Goal: Task Accomplishment & Management: Complete application form

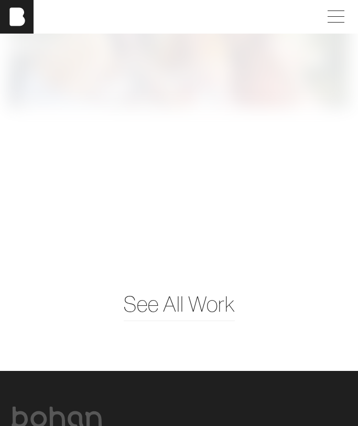
scroll to position [2767, 0]
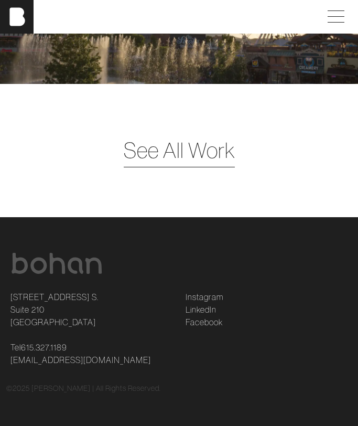
click at [146, 155] on span "See All Work" at bounding box center [179, 150] width 111 height 32
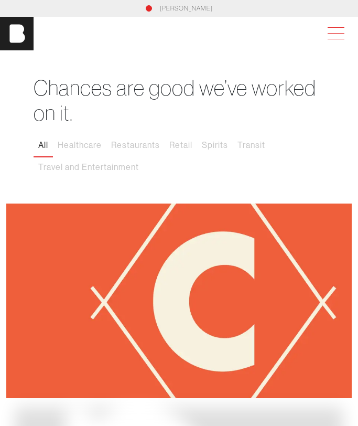
click at [326, 31] on span at bounding box center [334, 33] width 24 height 19
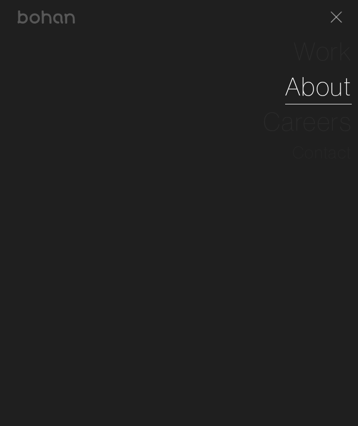
click at [321, 89] on link "About" at bounding box center [318, 86] width 67 height 35
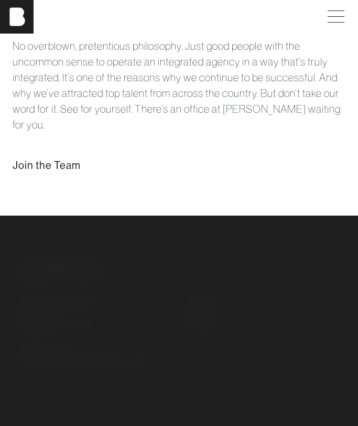
scroll to position [3100, 0]
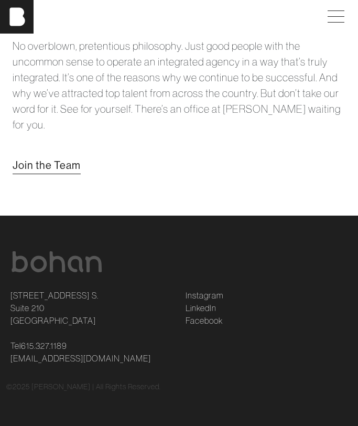
click at [42, 174] on span "Join the Team" at bounding box center [47, 166] width 68 height 16
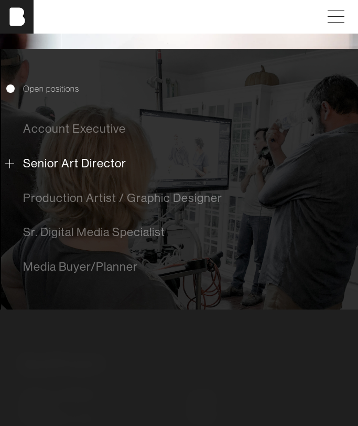
scroll to position [310, 0]
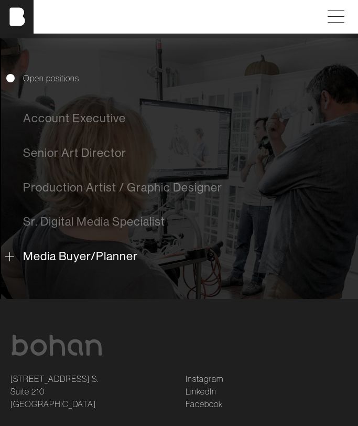
click at [59, 263] on span "Media Buyer/Planner" at bounding box center [80, 256] width 115 height 14
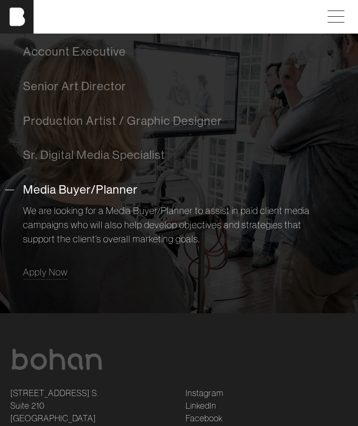
scroll to position [374, 0]
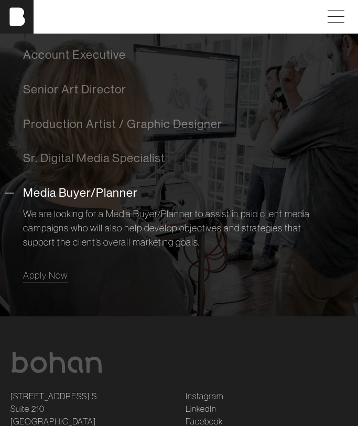
click at [67, 197] on span "Media Buyer/Planner" at bounding box center [80, 193] width 115 height 14
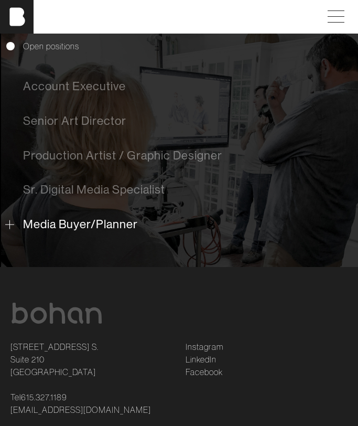
scroll to position [340, 0]
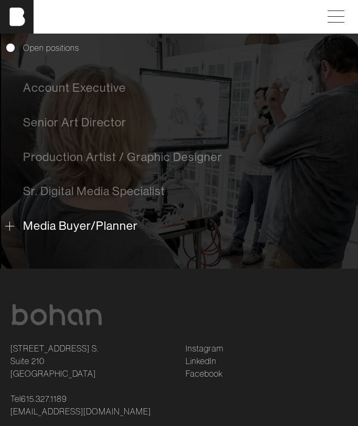
click at [54, 226] on span "Media Buyer/Planner" at bounding box center [80, 226] width 115 height 14
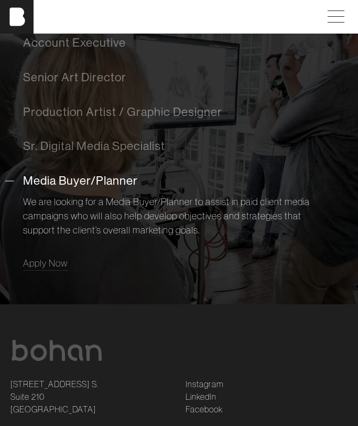
scroll to position [393, 0]
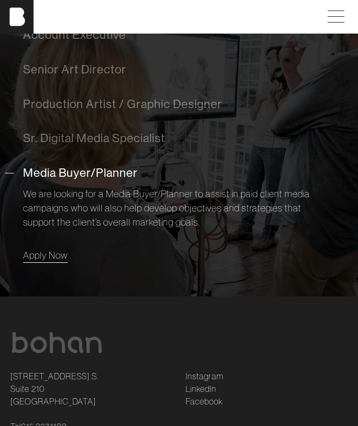
click at [45, 253] on span "Apply Now" at bounding box center [45, 255] width 45 height 12
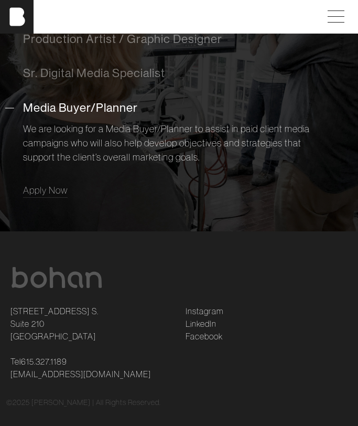
scroll to position [474, 0]
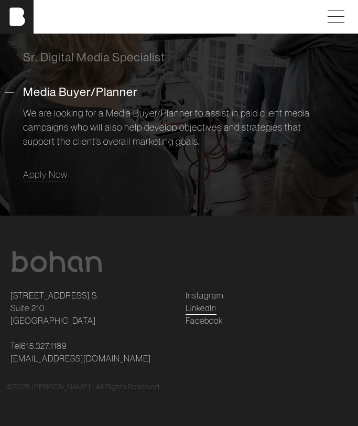
click at [201, 305] on link "LinkedIn" at bounding box center [201, 308] width 31 height 13
